Goal: Check status: Check status

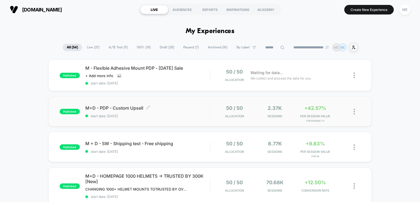
drag, startPoint x: 207, startPoint y: 116, endPoint x: 210, endPoint y: 115, distance: 3.7
click at [207, 116] on span "start date: [DATE]" at bounding box center [147, 116] width 125 height 4
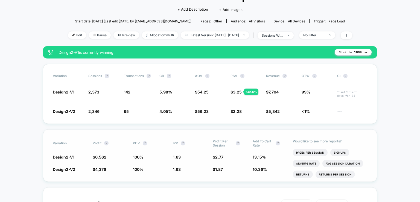
scroll to position [55, 0]
